Goal: Task Accomplishment & Management: Manage account settings

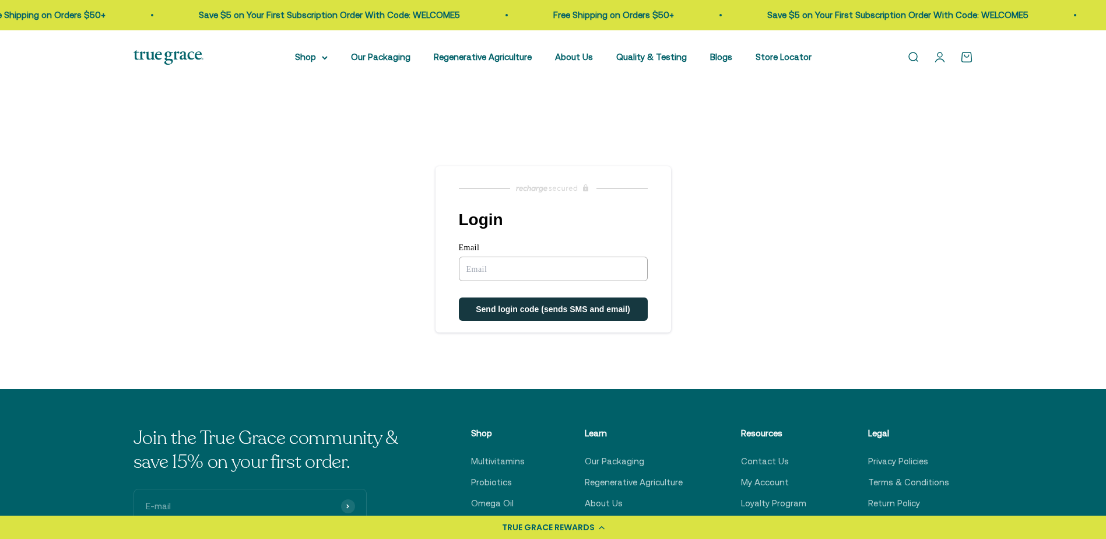
type input "[EMAIL_ADDRESS][DOMAIN_NAME]"
click at [531, 310] on span "Send login code (sends SMS and email)" at bounding box center [553, 310] width 155 height 9
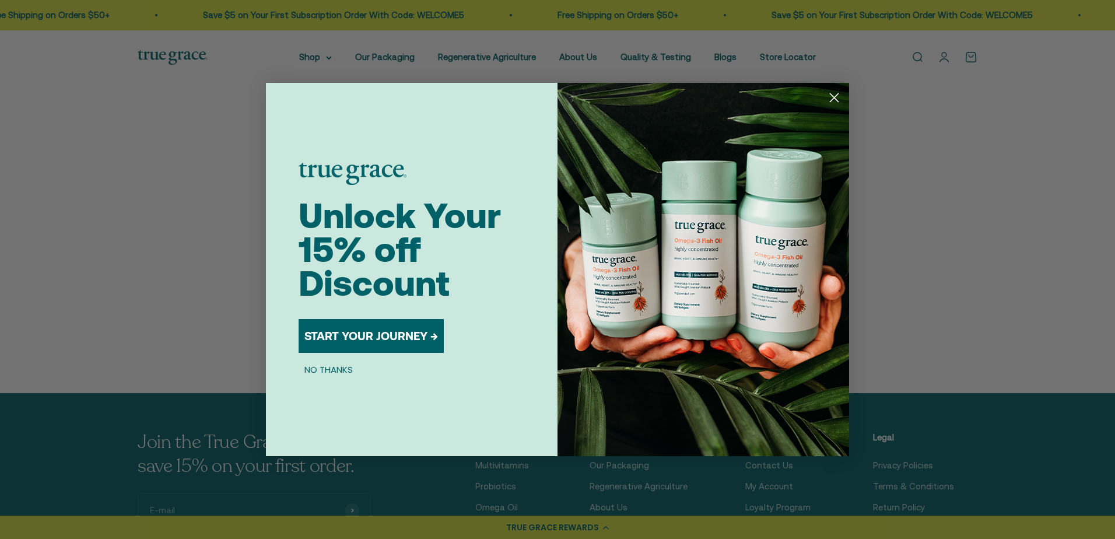
click at [833, 94] on circle "Close dialog" at bounding box center [834, 97] width 19 height 19
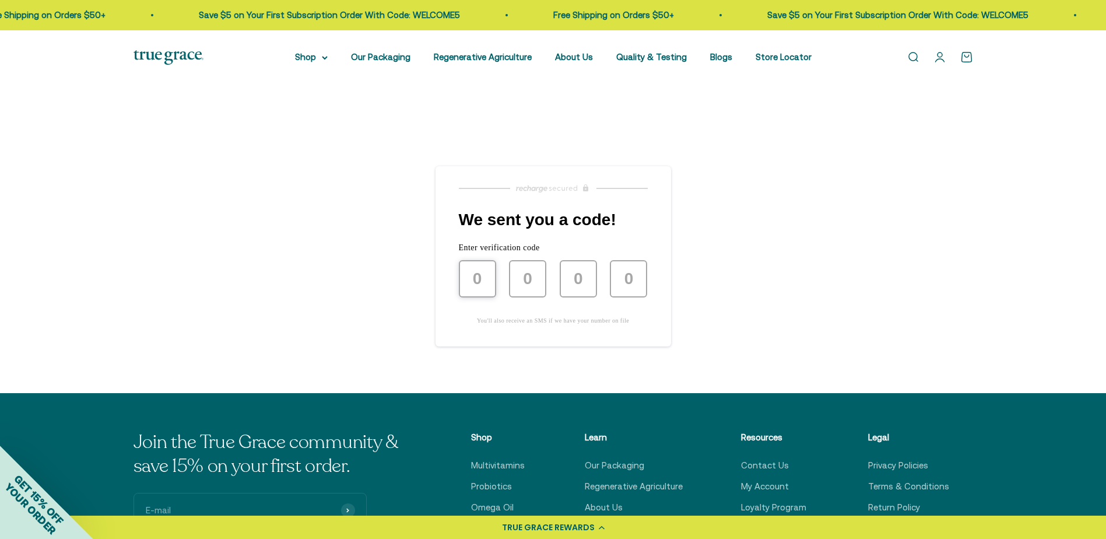
click at [487, 283] on input "text" at bounding box center [477, 278] width 37 height 37
type input "3"
type input "4"
type input "6"
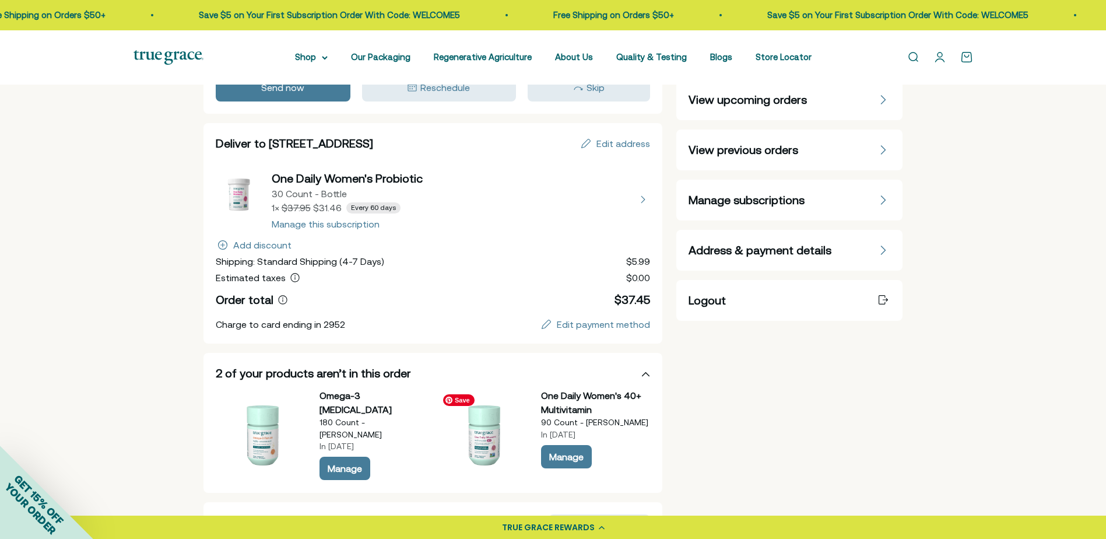
scroll to position [58, 0]
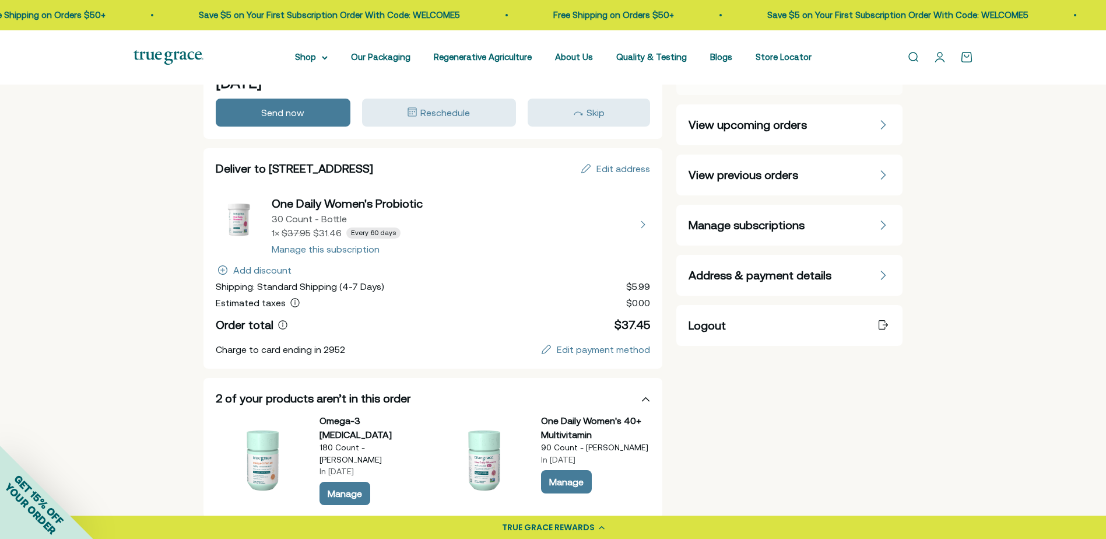
click at [333, 248] on button "view details about One Daily Women's Probiotic 30 Count - Bottle 1 × $31.46 Eve…" at bounding box center [433, 224] width 435 height 58
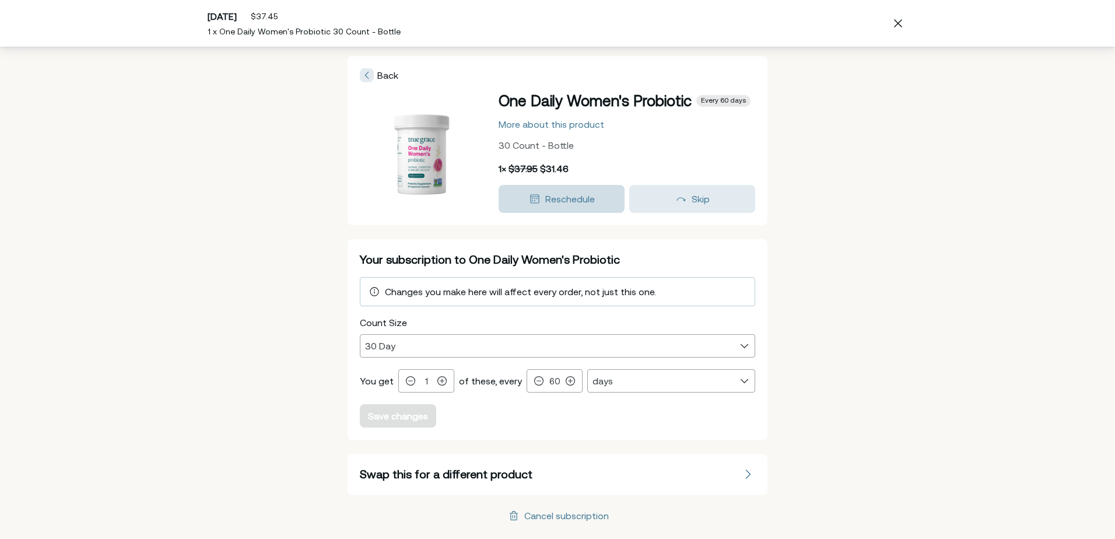
click at [573, 196] on span "Reschedule" at bounding box center [570, 199] width 50 height 10
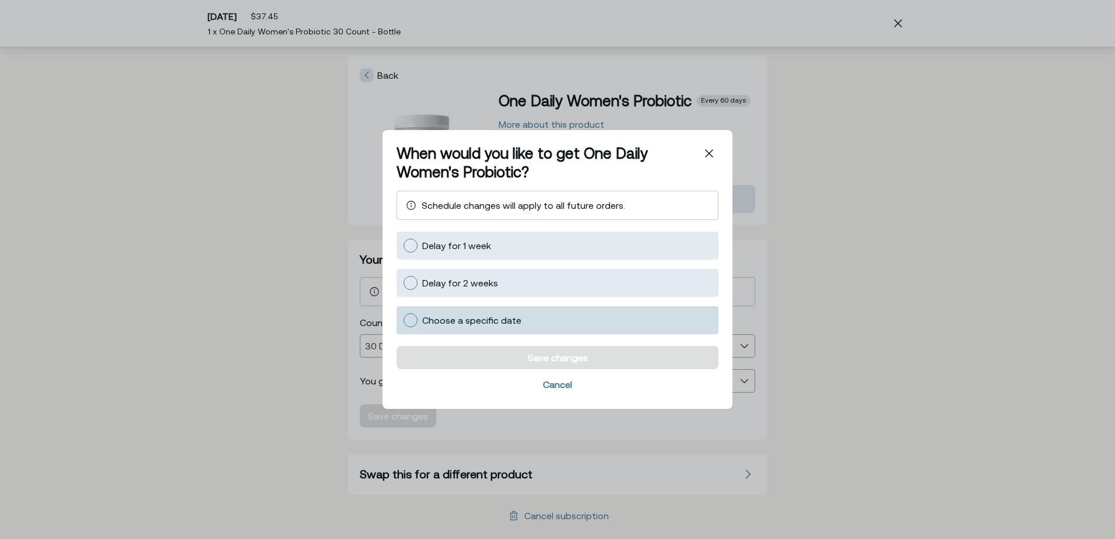
click at [457, 323] on span "Choose a specific date" at bounding box center [471, 320] width 99 height 10
click at [403, 320] on input "Choose a specific date" at bounding box center [403, 320] width 0 height 0
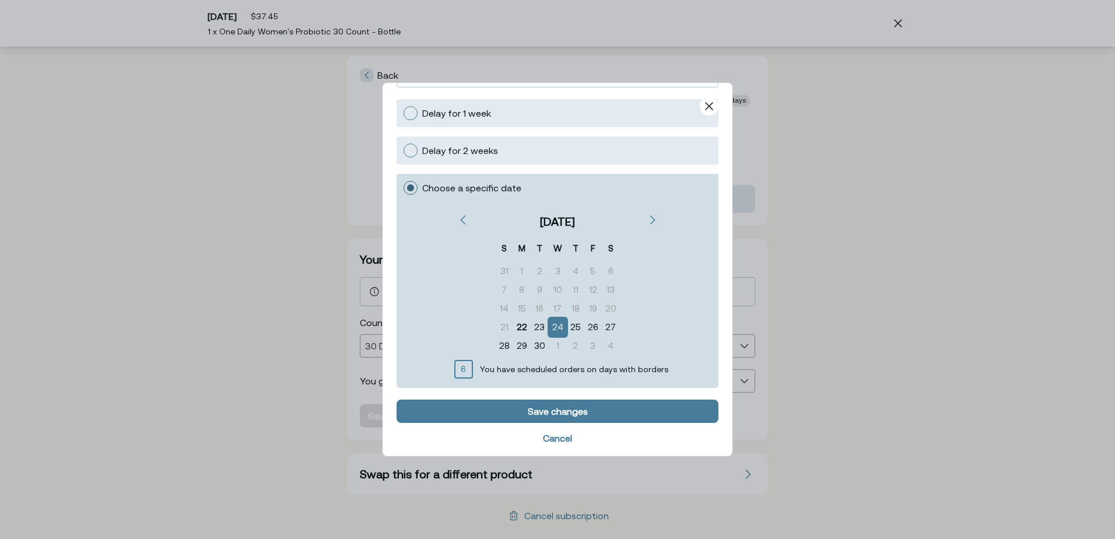
scroll to position [92, 0]
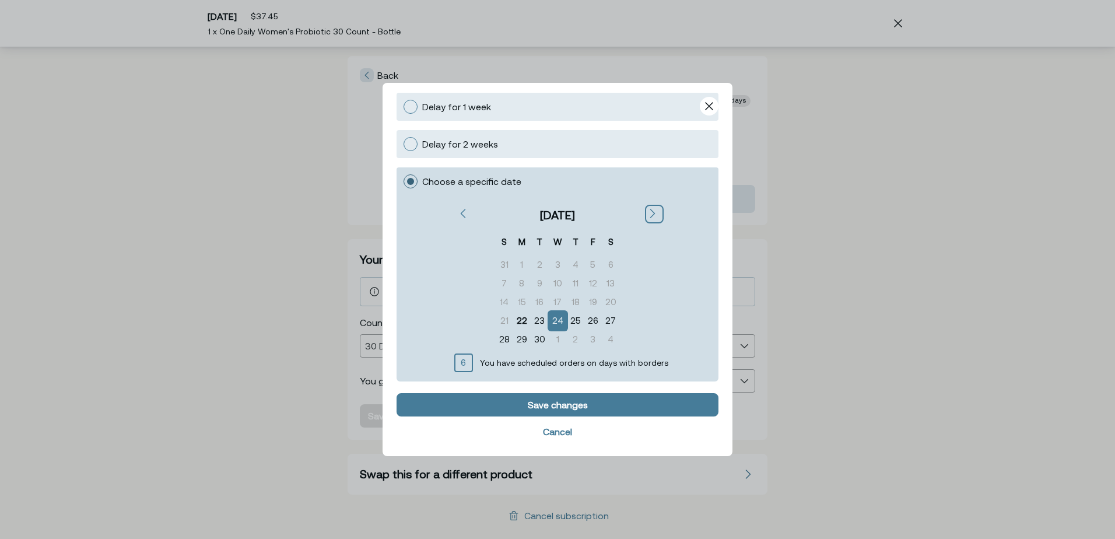
click at [650, 213] on icon "Next" at bounding box center [653, 213] width 6 height 9
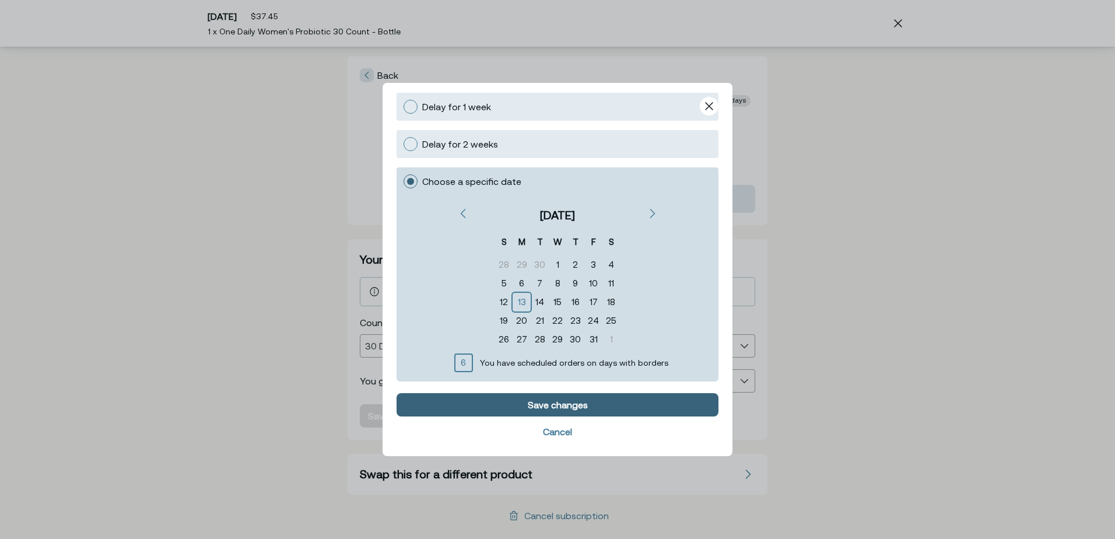
click at [565, 398] on button "Save changes" at bounding box center [558, 404] width 322 height 23
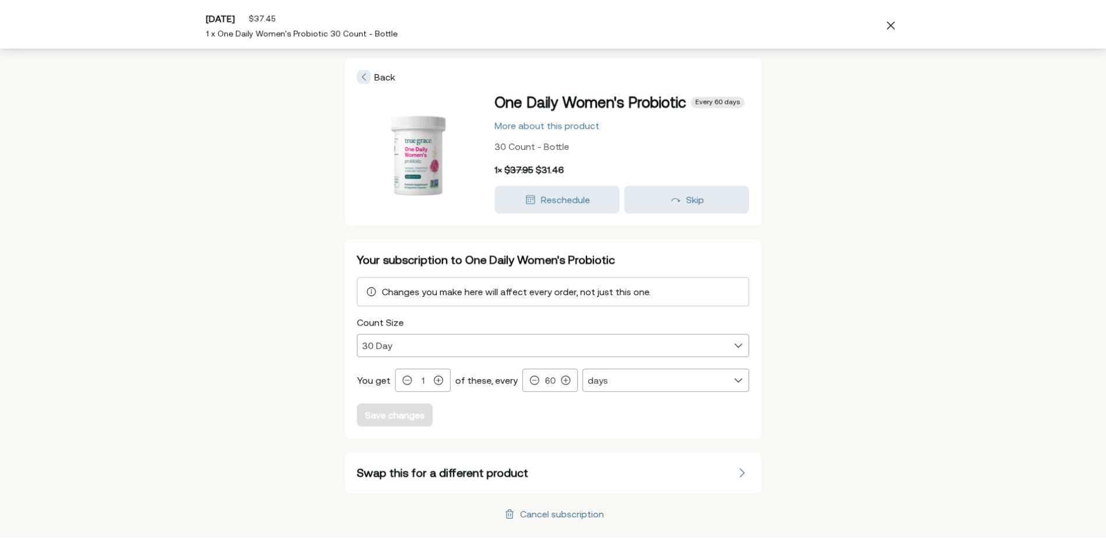
scroll to position [0, 0]
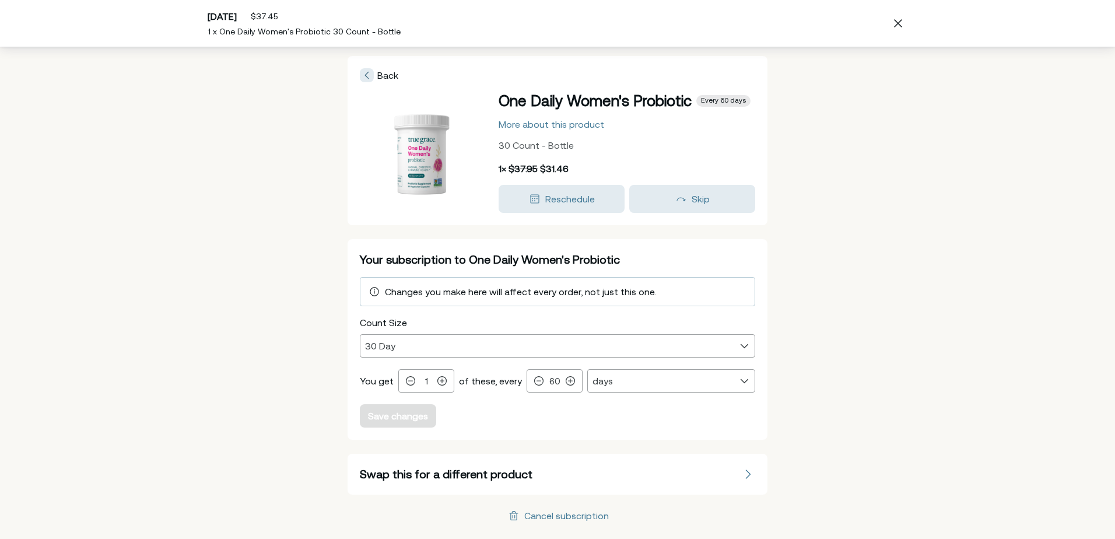
click at [385, 76] on span "Back" at bounding box center [387, 75] width 21 height 10
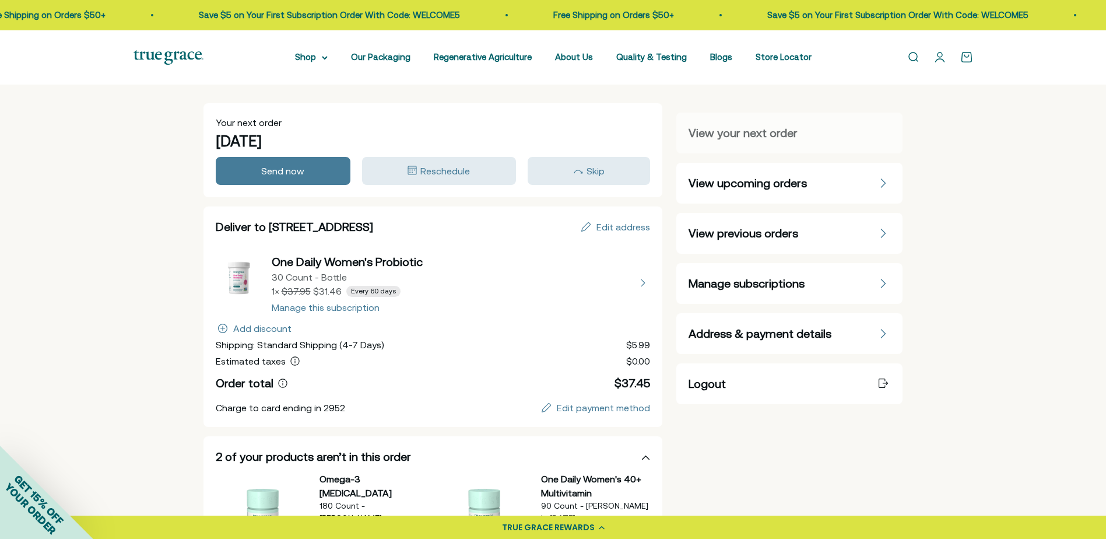
click at [781, 177] on span "View upcoming orders" at bounding box center [748, 183] width 118 height 16
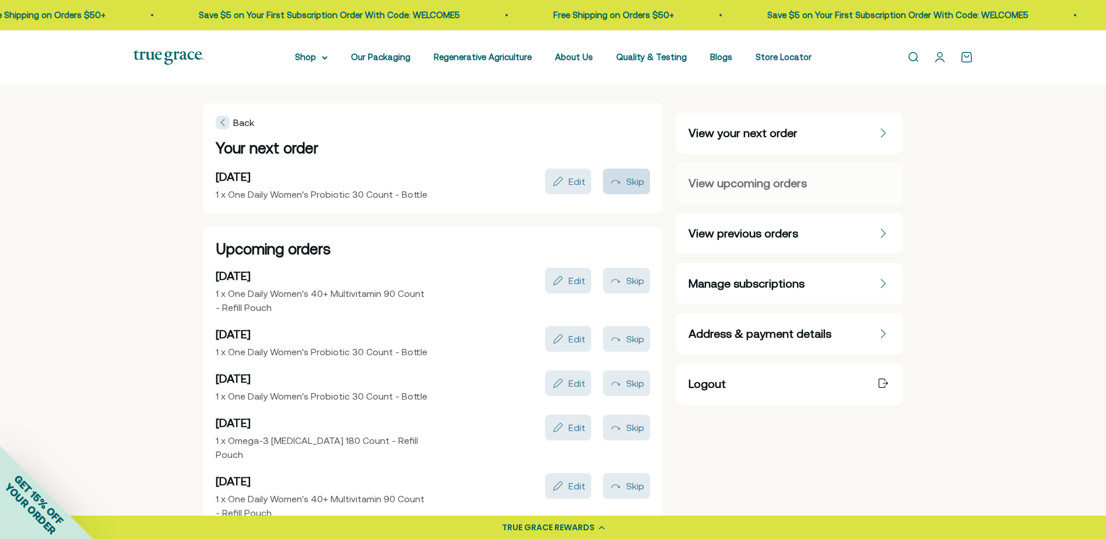
click at [628, 174] on button "Skip" at bounding box center [626, 182] width 47 height 26
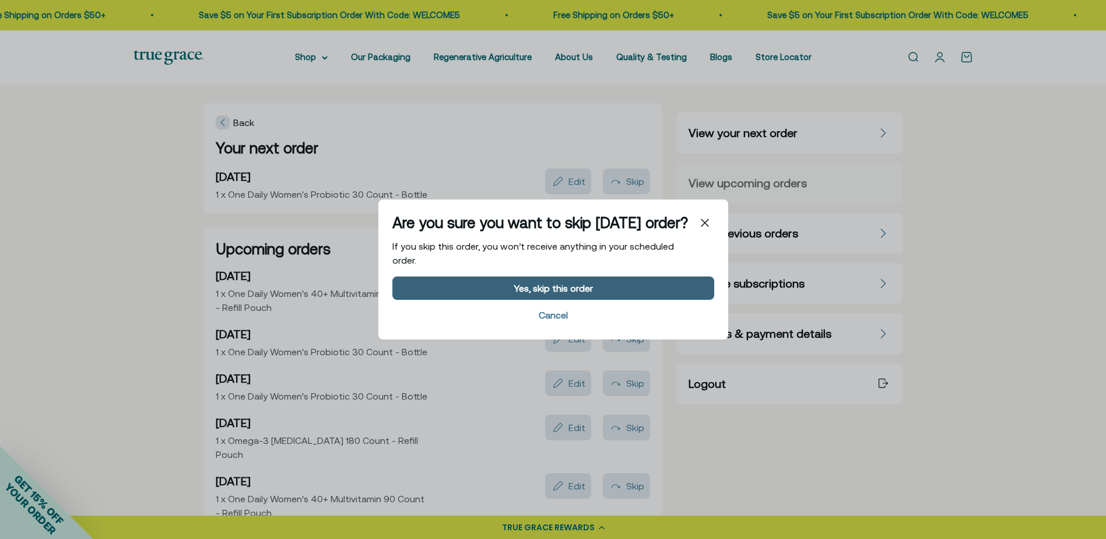
click at [567, 290] on div "Yes, skip this order" at bounding box center [553, 287] width 79 height 9
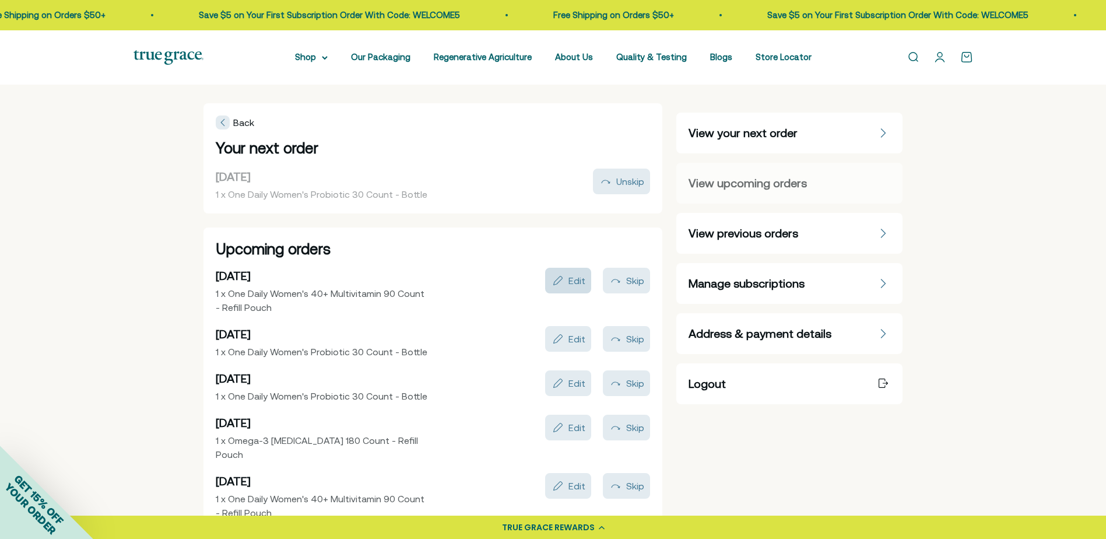
click at [563, 278] on icon "Edit 1 x One Daily Women's 40+ Multivitamin 90 Count - Refill Pouch for Mon, Oc…" at bounding box center [557, 280] width 9 height 9
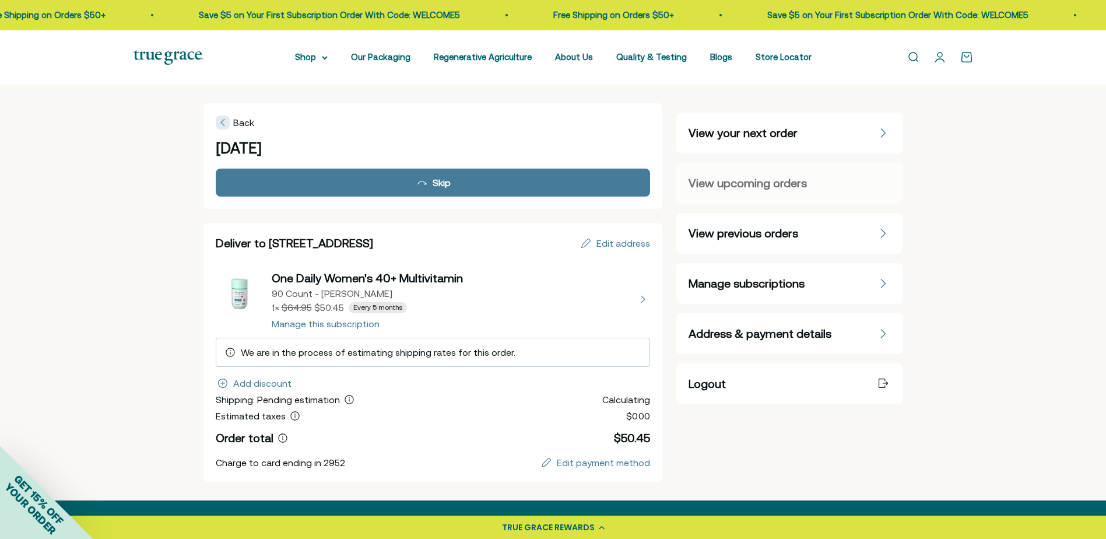
click at [714, 278] on span "Manage subscriptions" at bounding box center [747, 283] width 116 height 16
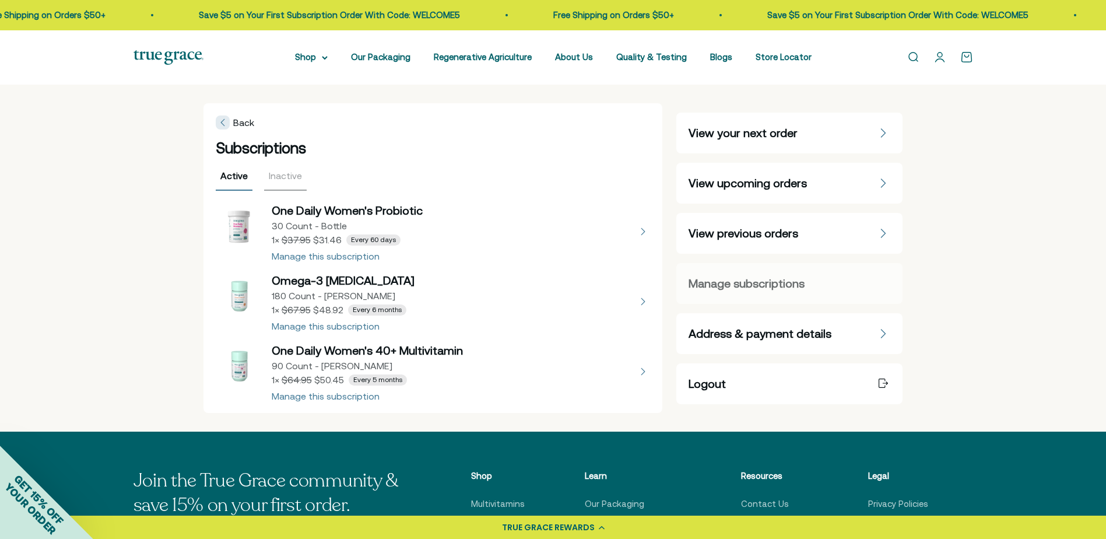
click at [610, 364] on button "view details about One Daily Women's 40+ Multivitamin 90 Count - Refill Pouch 1…" at bounding box center [433, 371] width 435 height 58
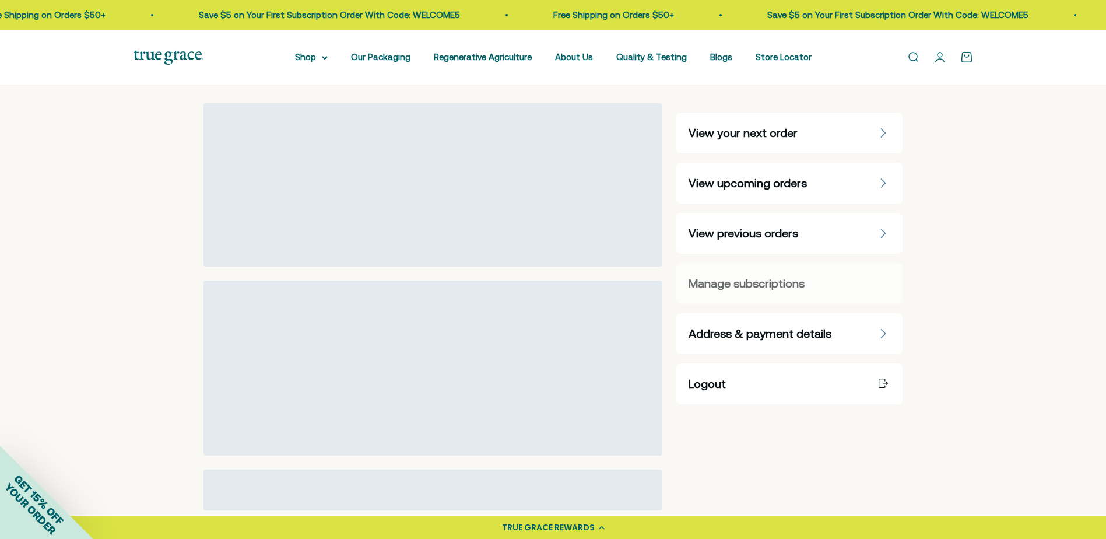
select select "90 Day"
select select "month"
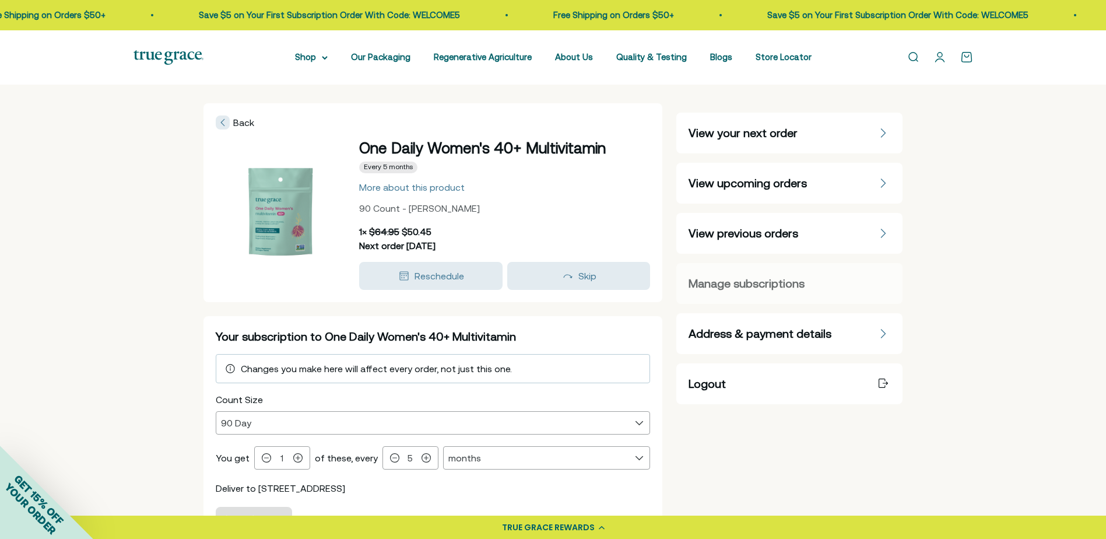
click at [629, 377] on div "Changes you make here will affect every order, not just this one." at bounding box center [433, 368] width 435 height 29
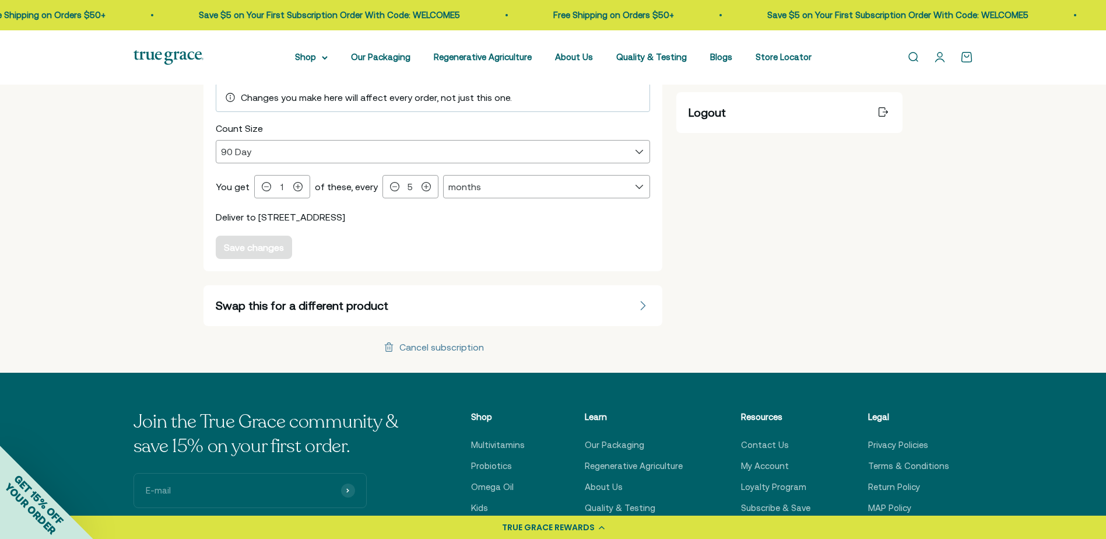
scroll to position [292, 0]
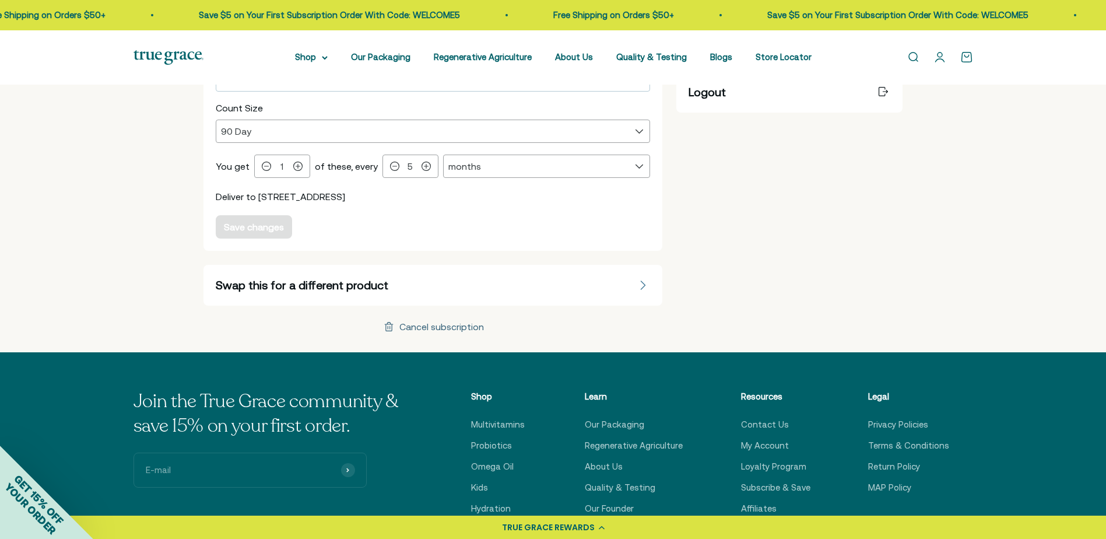
click at [444, 329] on div "Cancel subscription" at bounding box center [441, 326] width 85 height 9
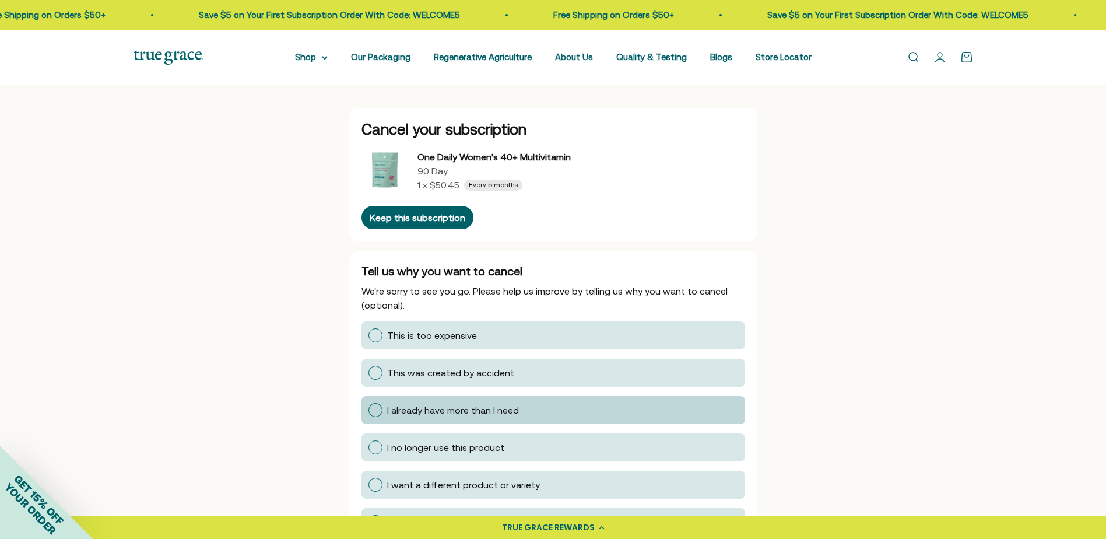
click at [364, 412] on label "I already have more than I need" at bounding box center [554, 410] width 384 height 28
click at [368, 410] on input "I already have more than I need" at bounding box center [368, 410] width 0 height 0
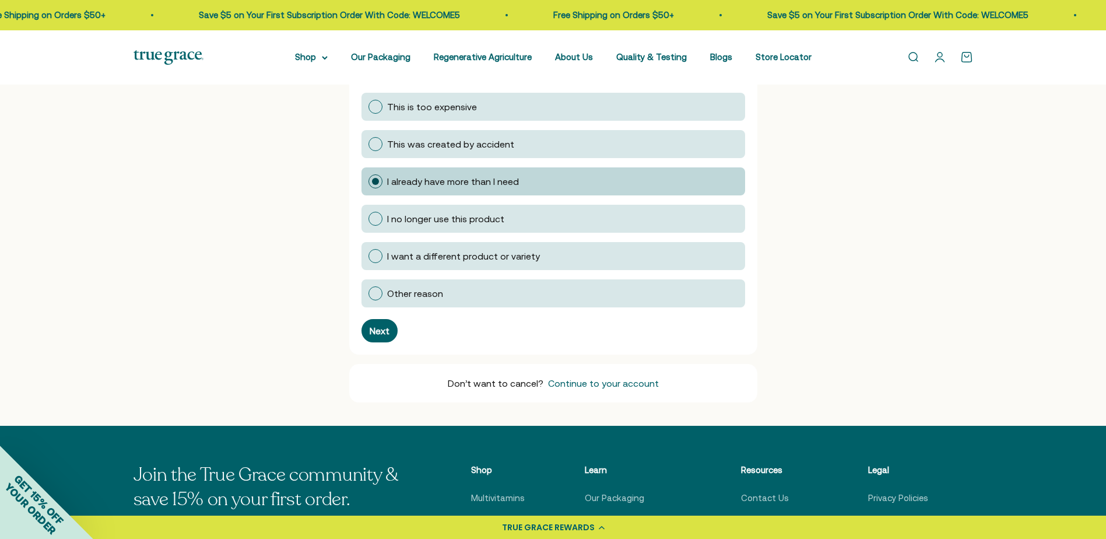
scroll to position [233, 0]
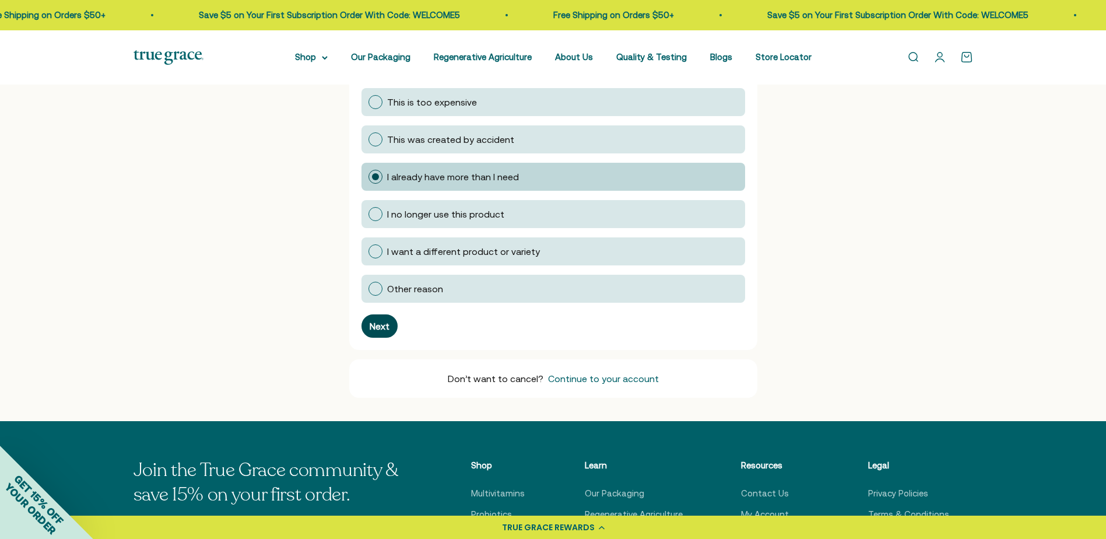
click at [370, 324] on div "Next" at bounding box center [380, 325] width 20 height 9
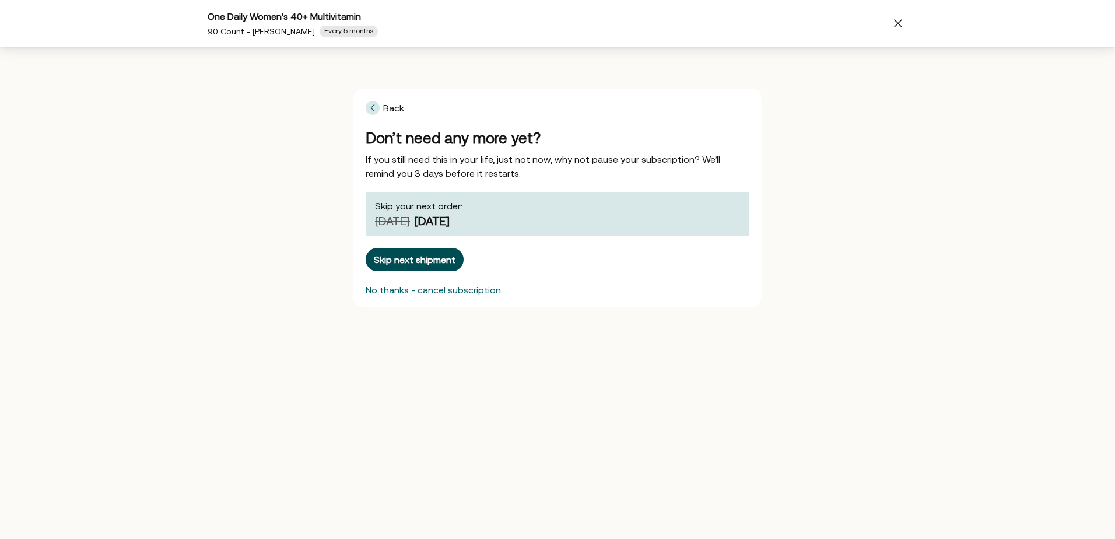
click at [426, 255] on div "Skip next shipment" at bounding box center [415, 259] width 82 height 9
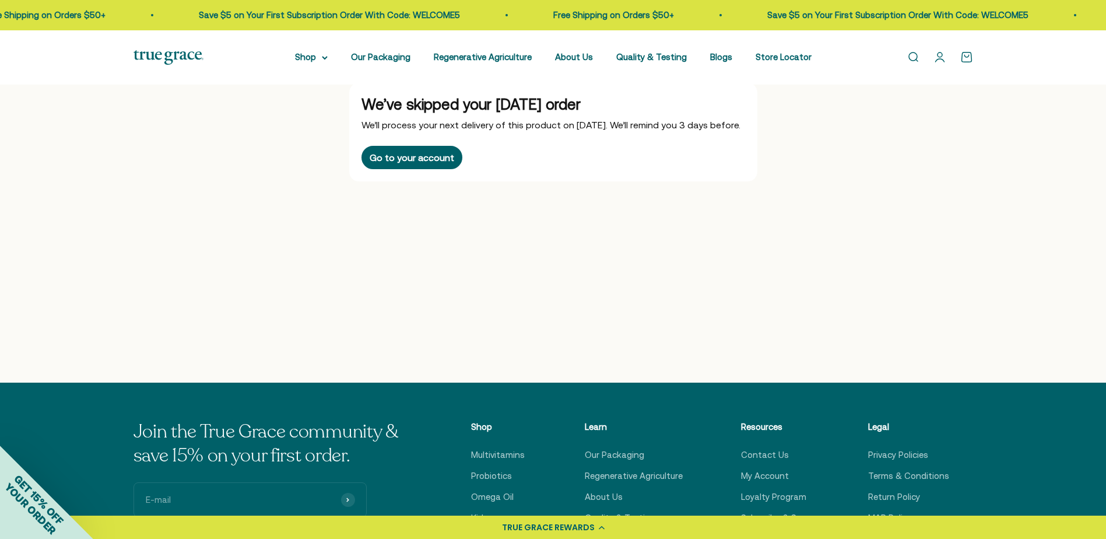
scroll to position [0, 0]
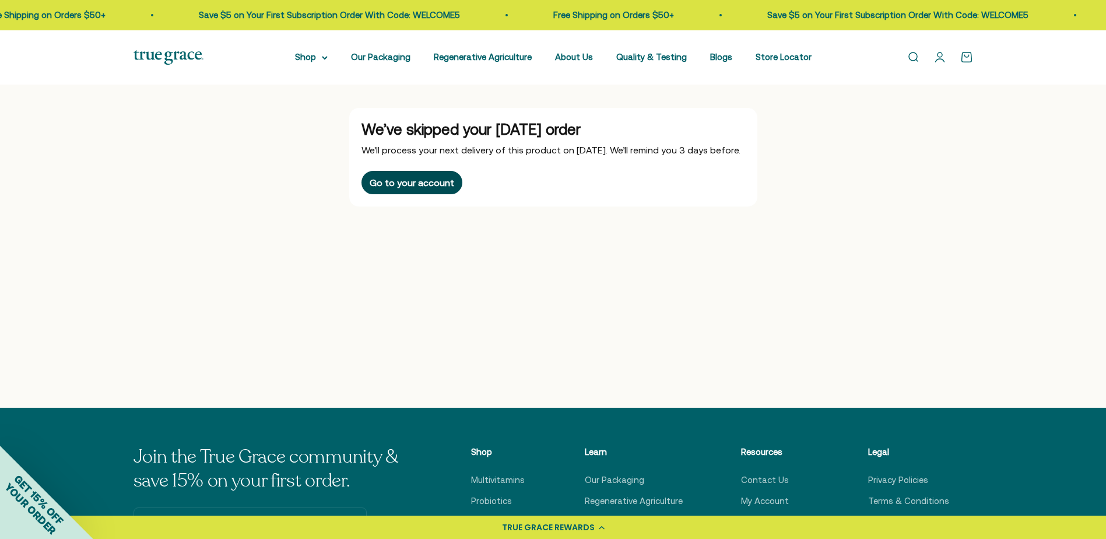
click at [387, 189] on button "Go to your account" at bounding box center [412, 182] width 101 height 23
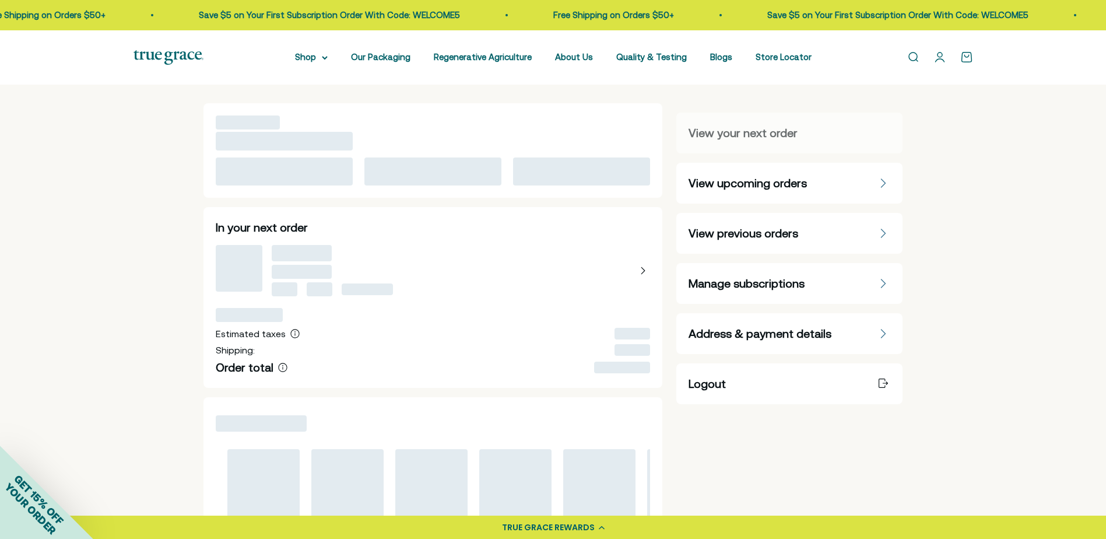
click at [809, 283] on div "Manage subscriptions" at bounding box center [790, 283] width 202 height 16
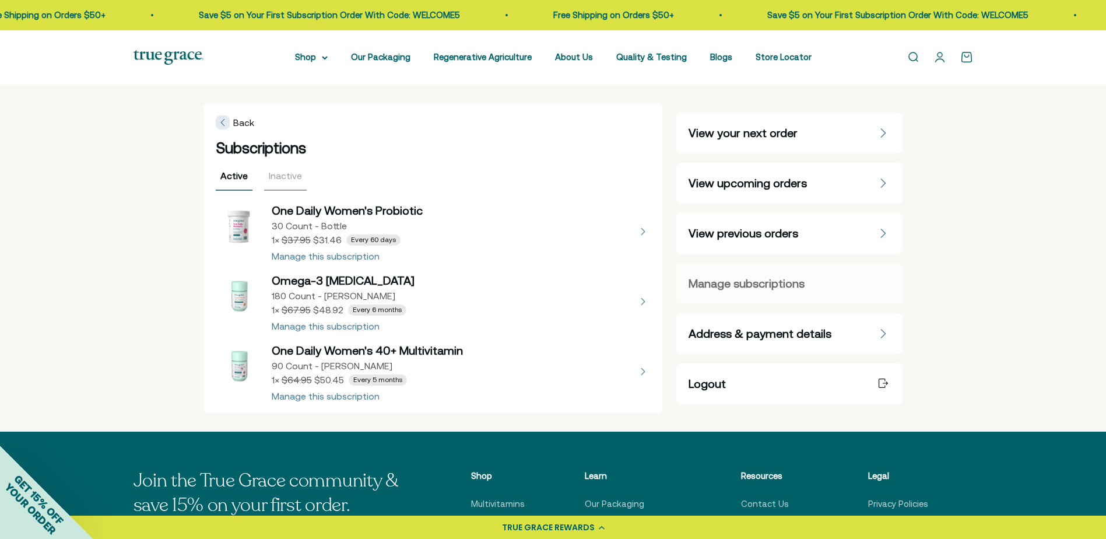
click at [340, 323] on button "view details about Omega-3 Fish Oil 180 Count - Refill Pouch 1 × $48.92 Every 6…" at bounding box center [433, 301] width 435 height 58
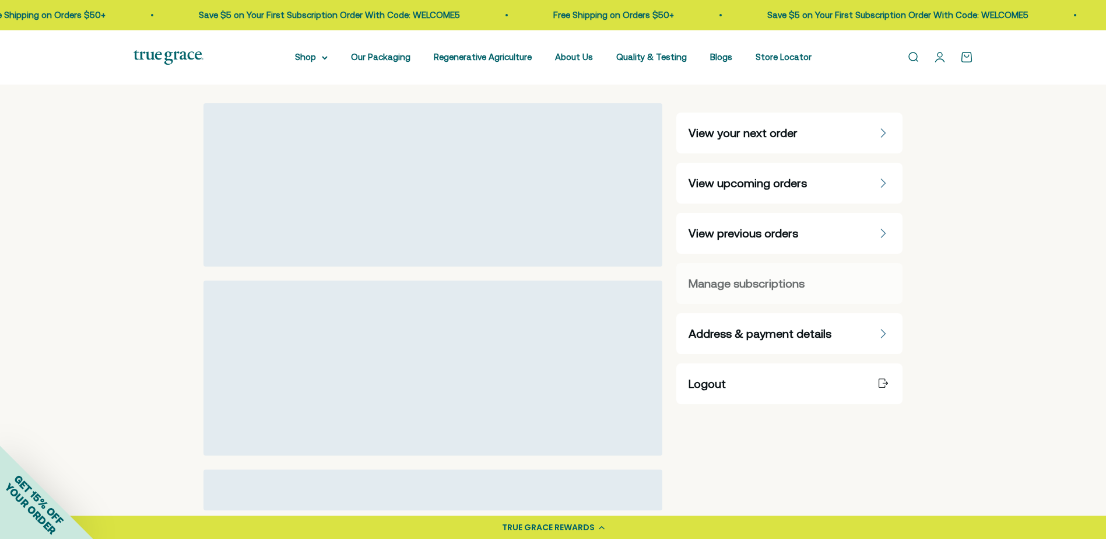
select select "90 Day"
select select "month"
